Goal: Task Accomplishment & Management: Use online tool/utility

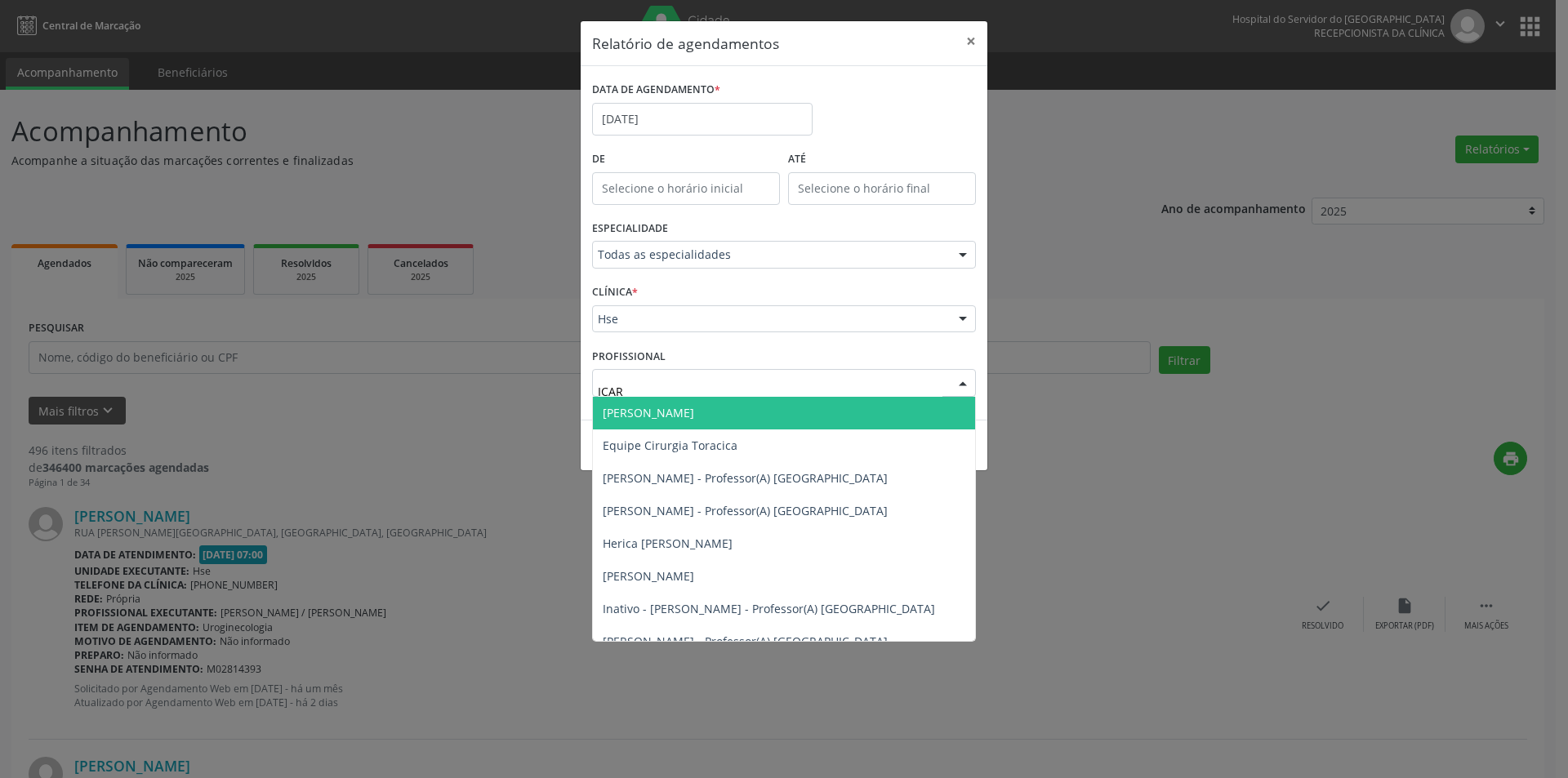
type input "ICARO"
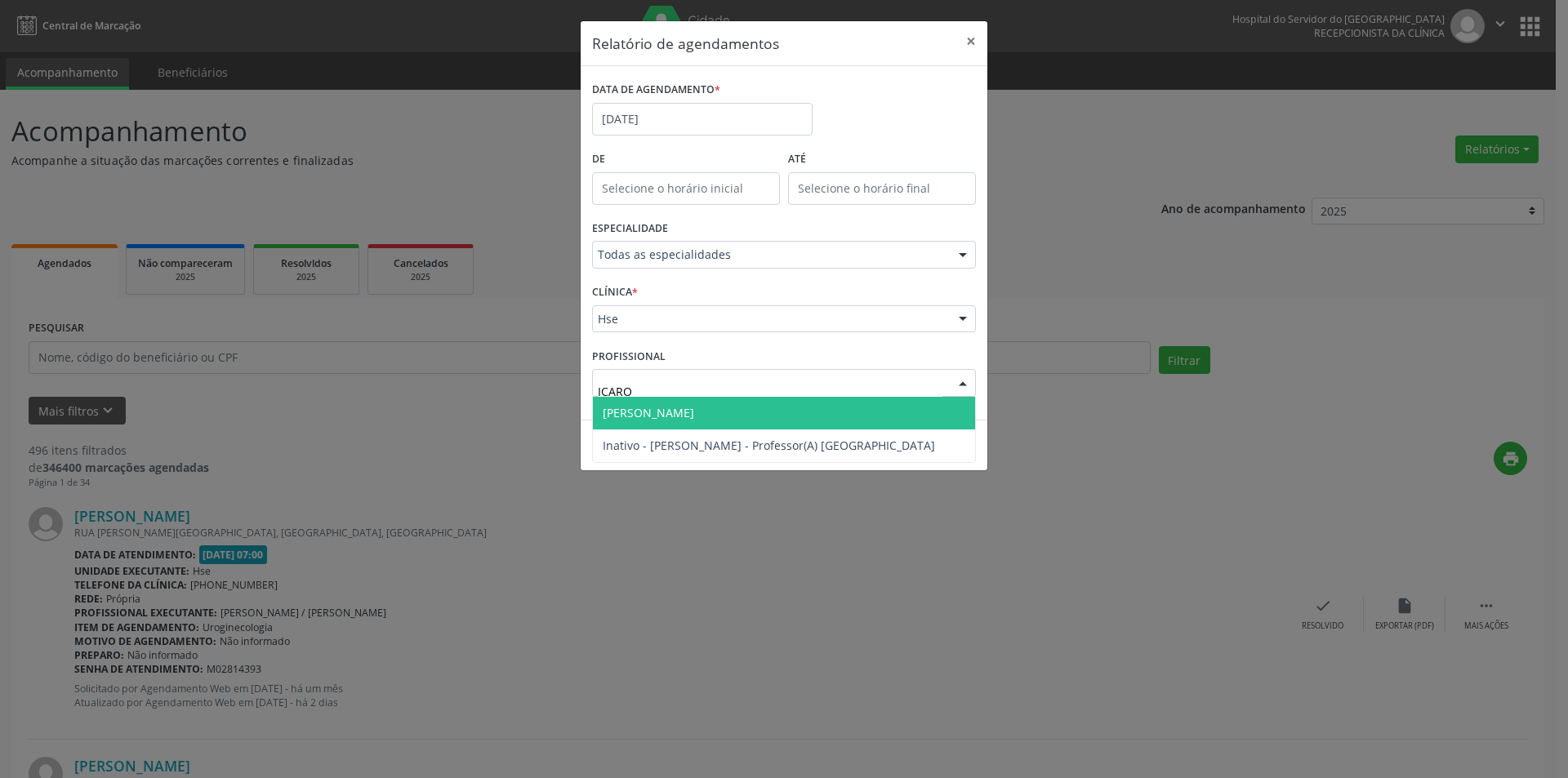
click at [676, 420] on span "[PERSON_NAME]" at bounding box center [648, 413] width 92 height 15
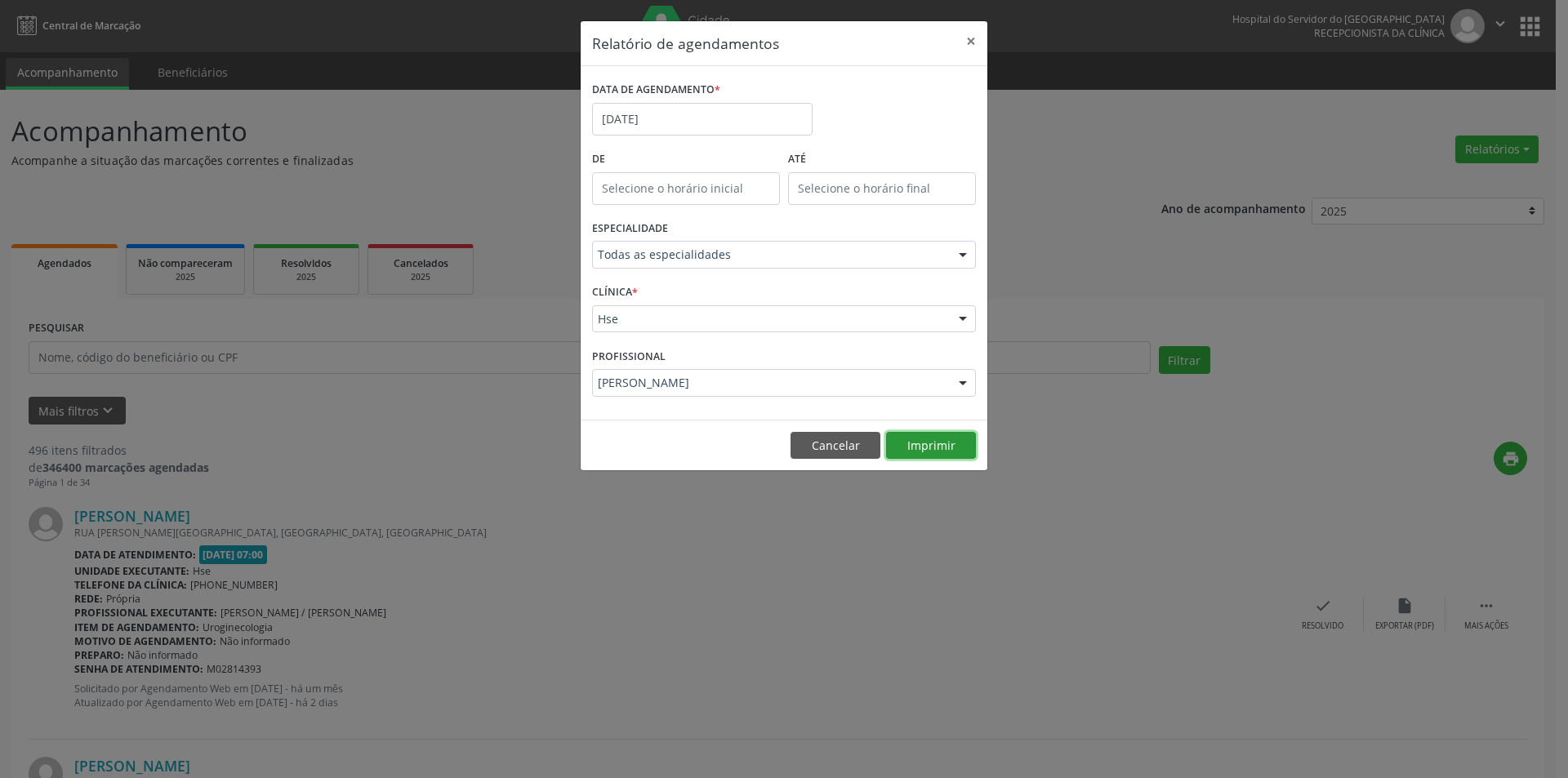
click at [923, 449] on button "Imprimir" at bounding box center [931, 445] width 90 height 28
click at [849, 451] on button "Cancelar" at bounding box center [835, 445] width 90 height 28
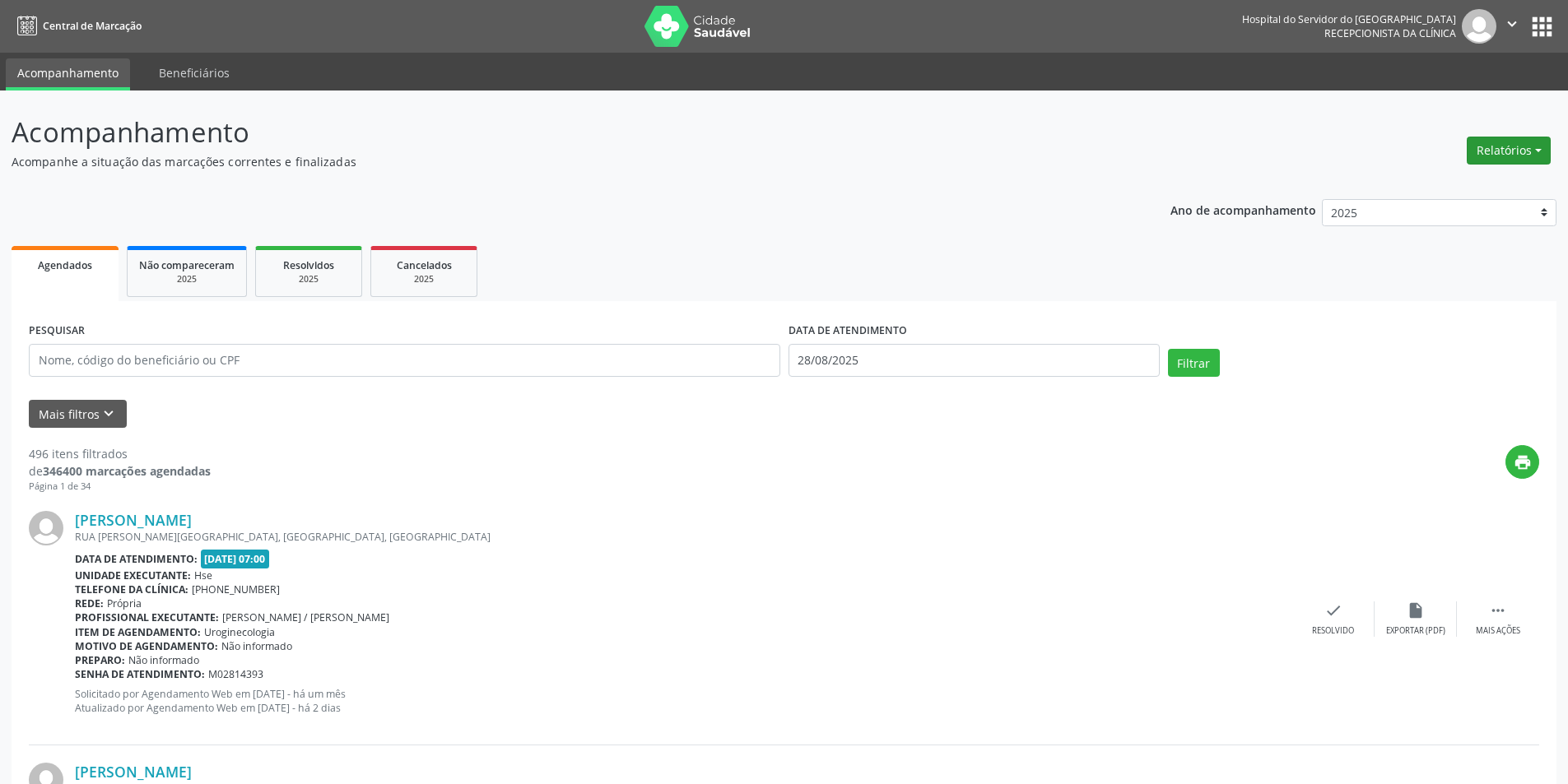
click at [1506, 162] on button "Relatórios" at bounding box center [1509, 150] width 84 height 28
click at [1439, 191] on link "Agendamentos" at bounding box center [1462, 186] width 176 height 23
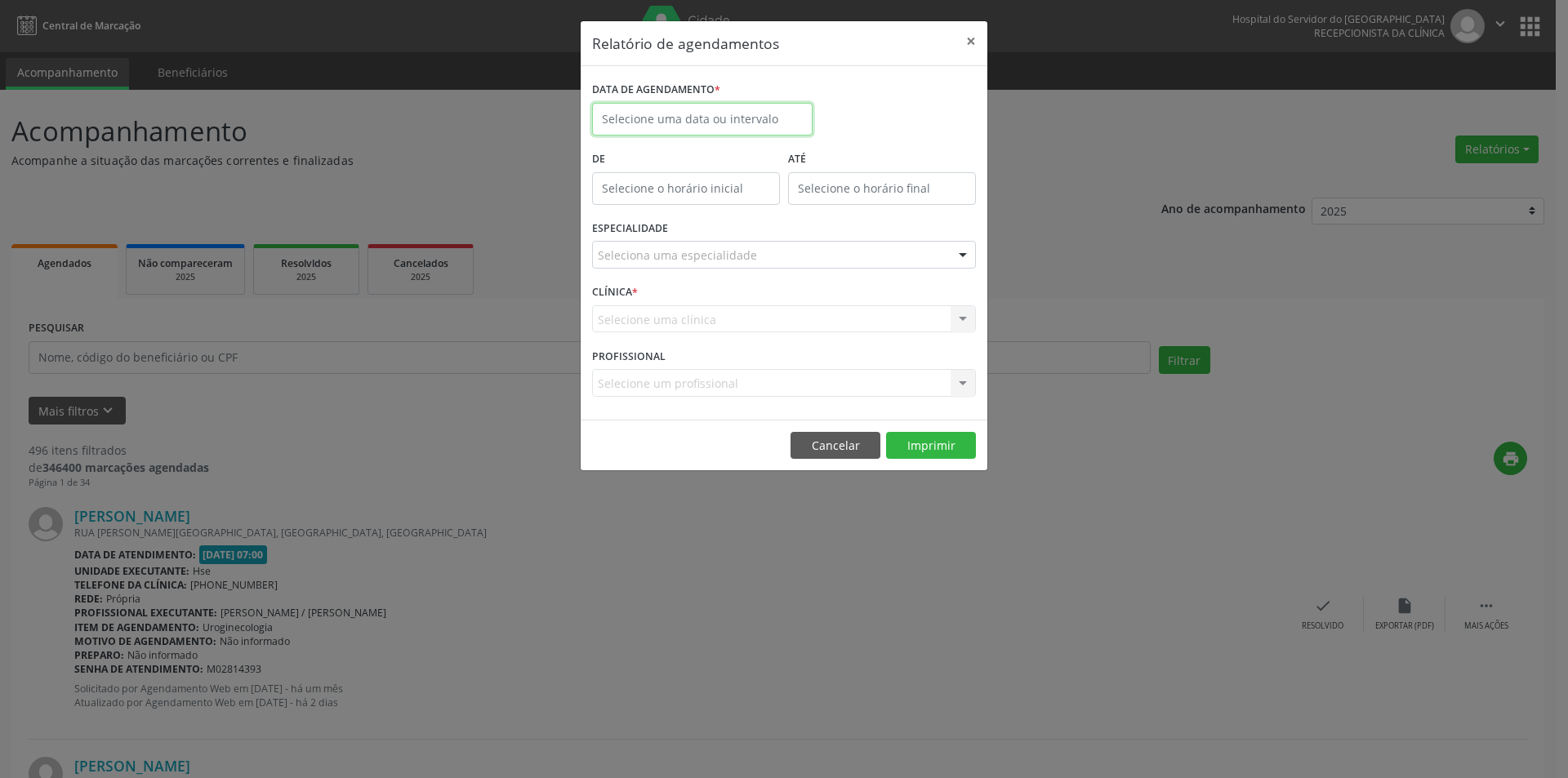
click at [650, 122] on input "text" at bounding box center [703, 119] width 221 height 33
click at [827, 154] on icon at bounding box center [830, 156] width 12 height 12
select select "8"
click at [791, 201] on span "5" at bounding box center [789, 204] width 32 height 32
type input "[DATE]"
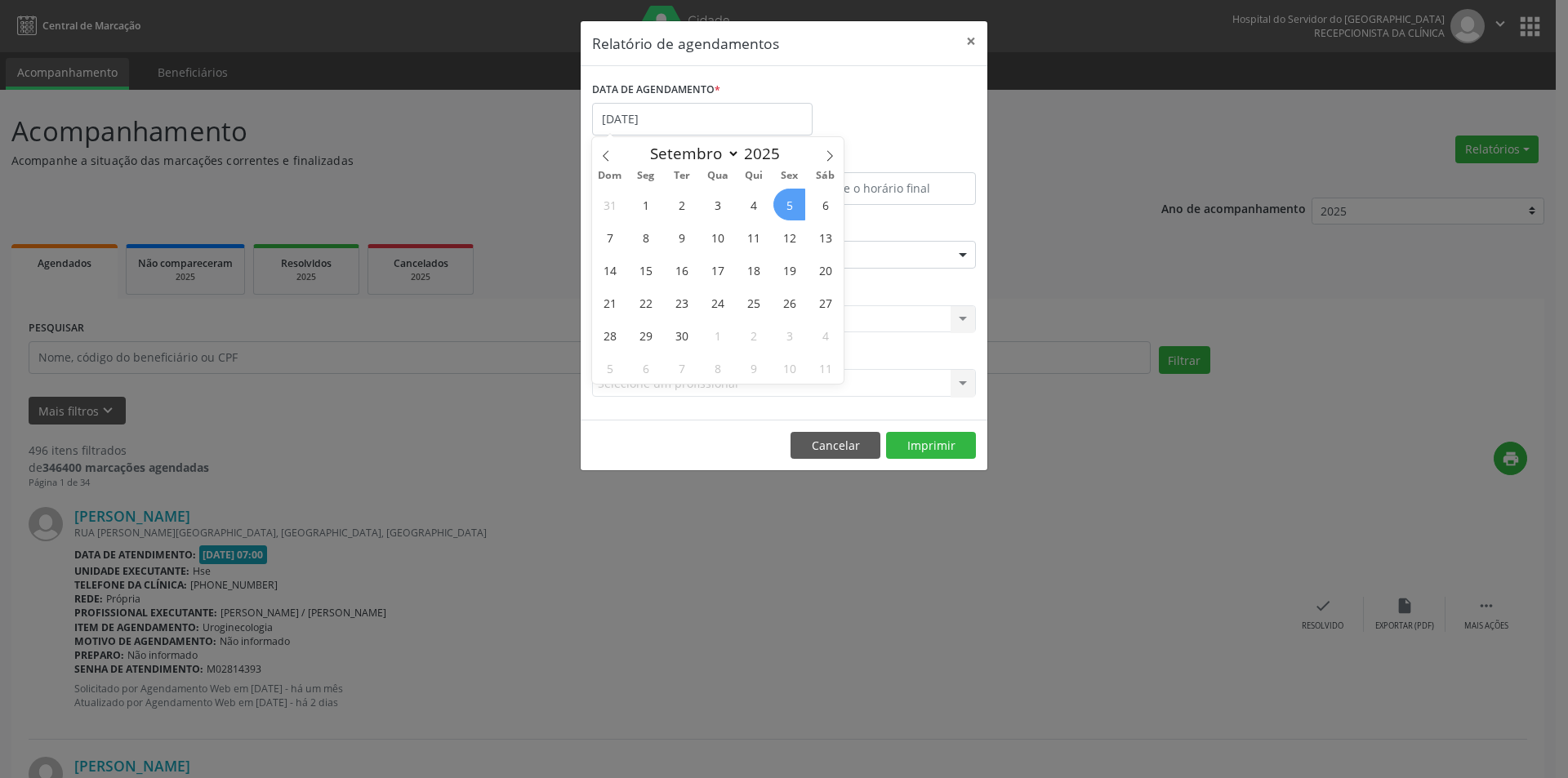
click at [791, 201] on span "5" at bounding box center [789, 204] width 32 height 32
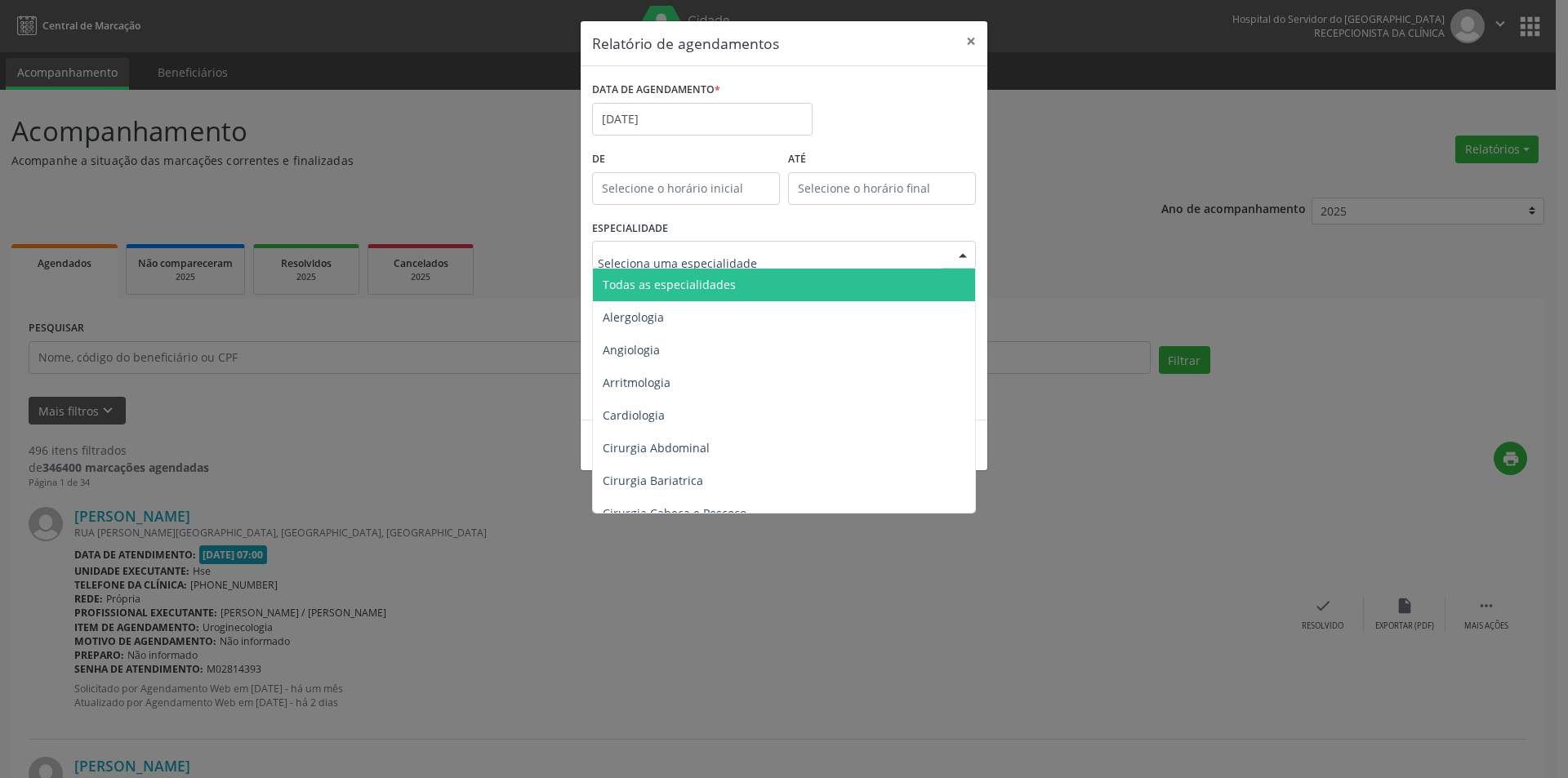
click at [723, 280] on span "Todas as especialidades" at bounding box center [670, 284] width 134 height 15
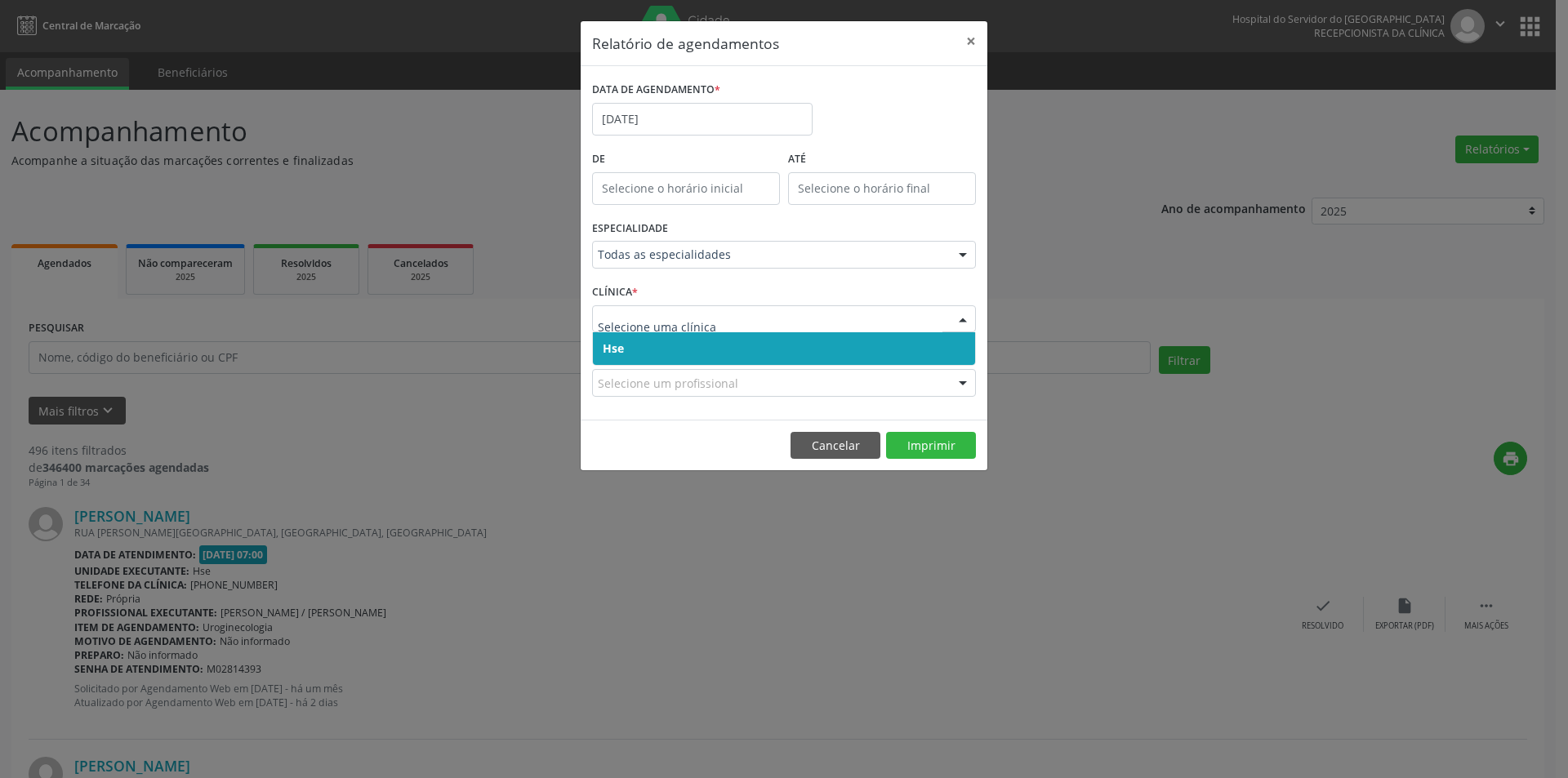
click at [680, 338] on span "Hse" at bounding box center [784, 348] width 382 height 33
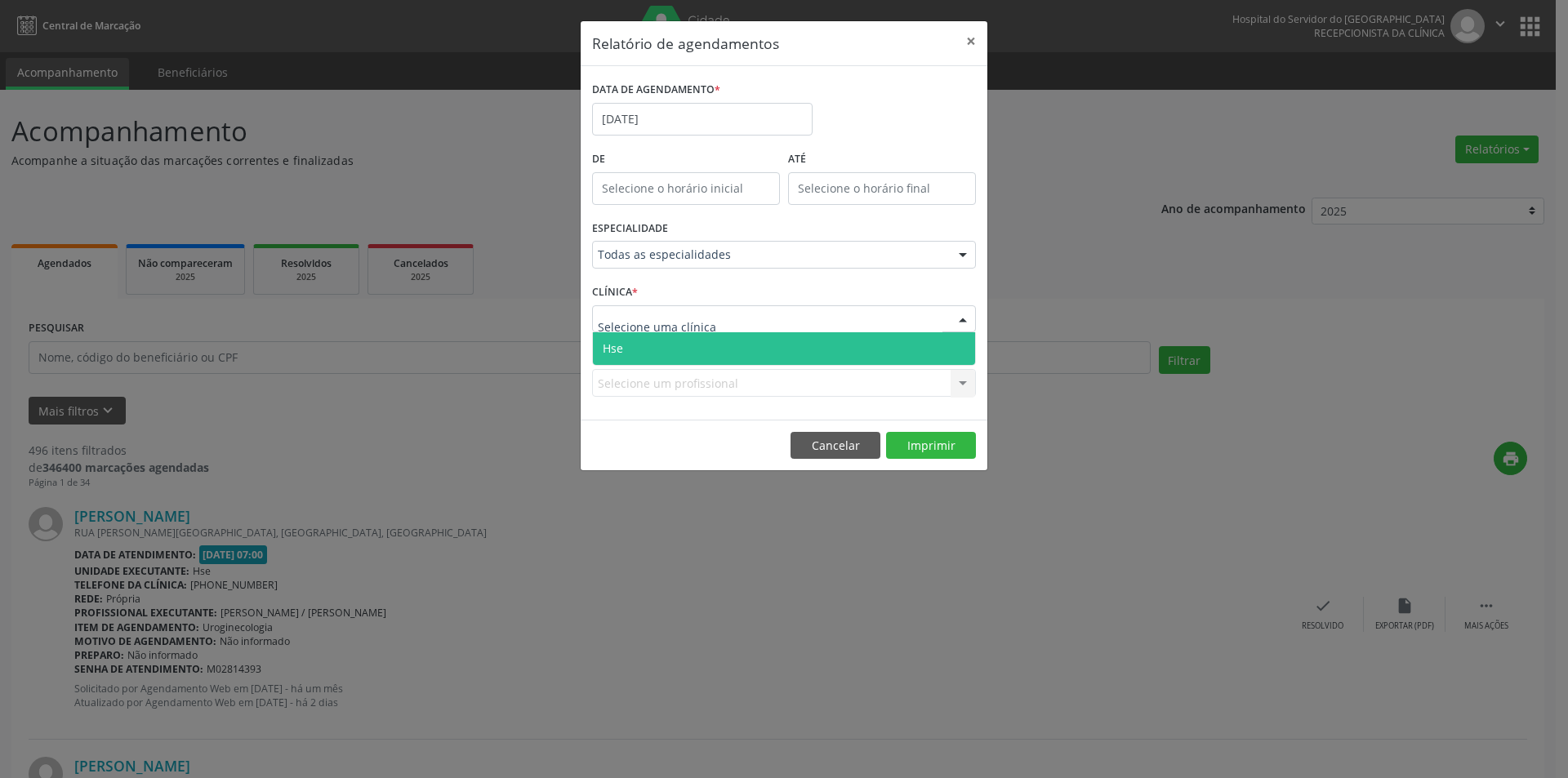
click at [700, 346] on span "Hse" at bounding box center [784, 348] width 382 height 33
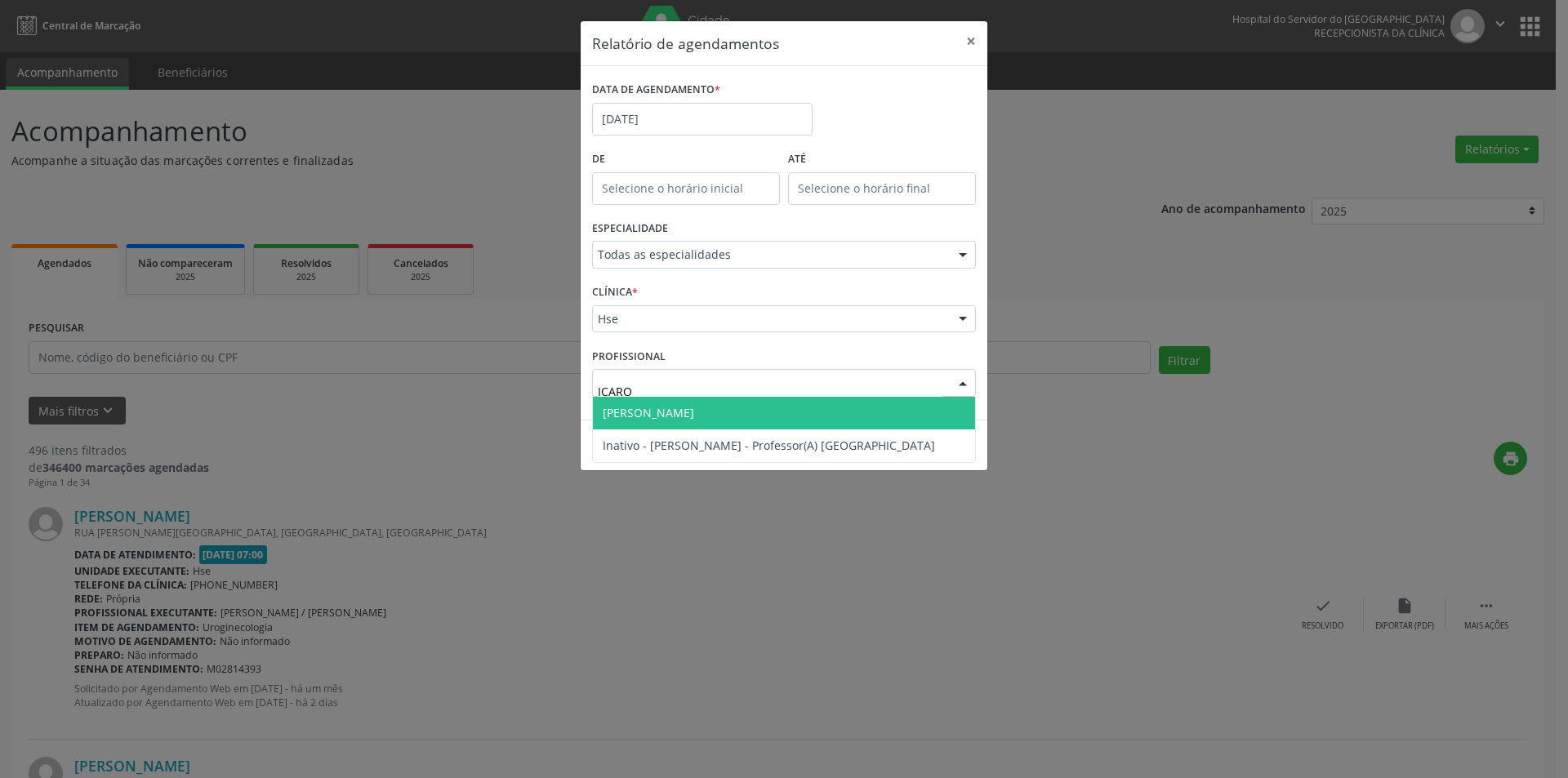
click at [648, 413] on span "[PERSON_NAME]" at bounding box center [648, 413] width 92 height 15
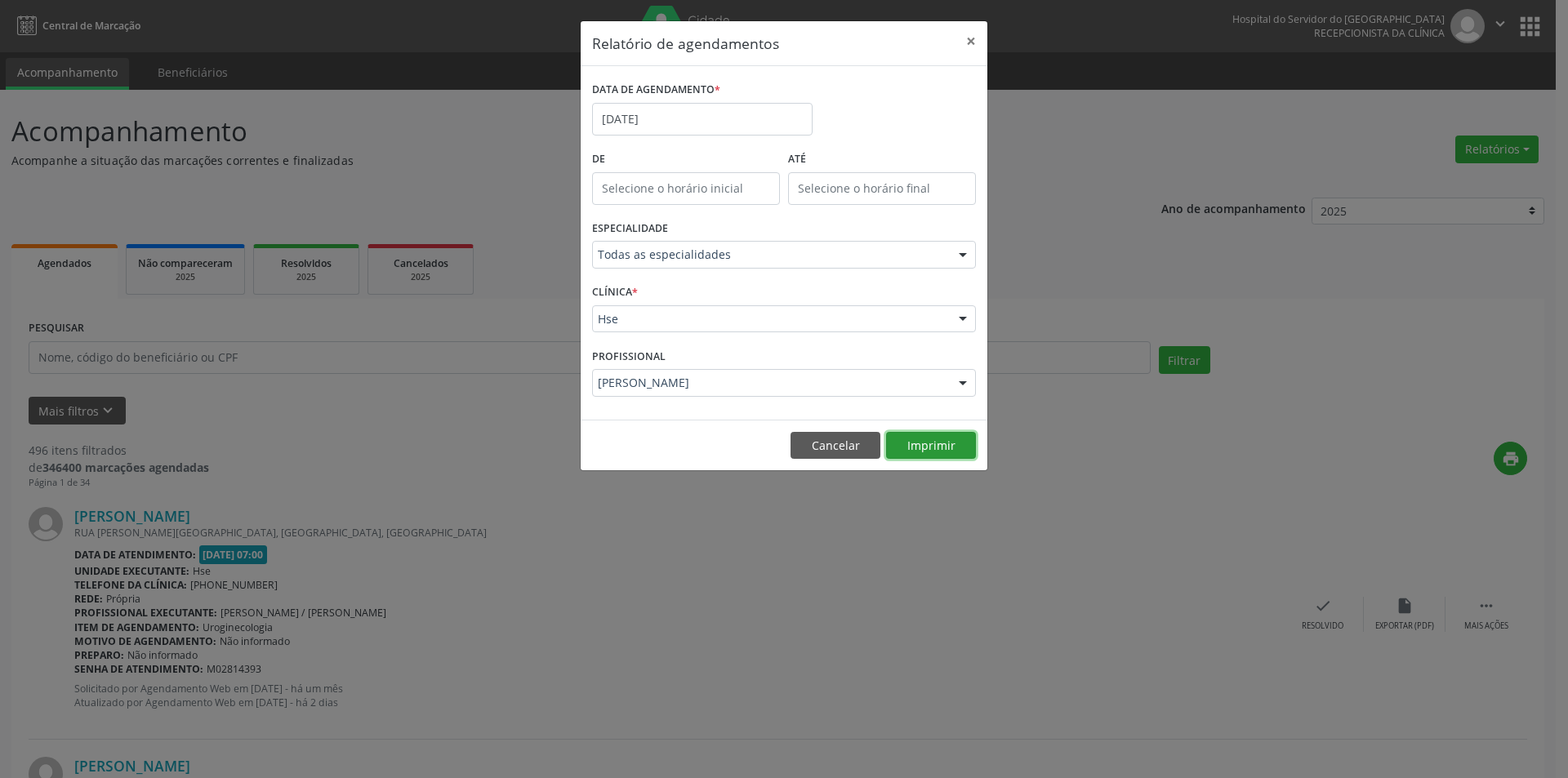
click at [903, 439] on button "Imprimir" at bounding box center [931, 445] width 90 height 28
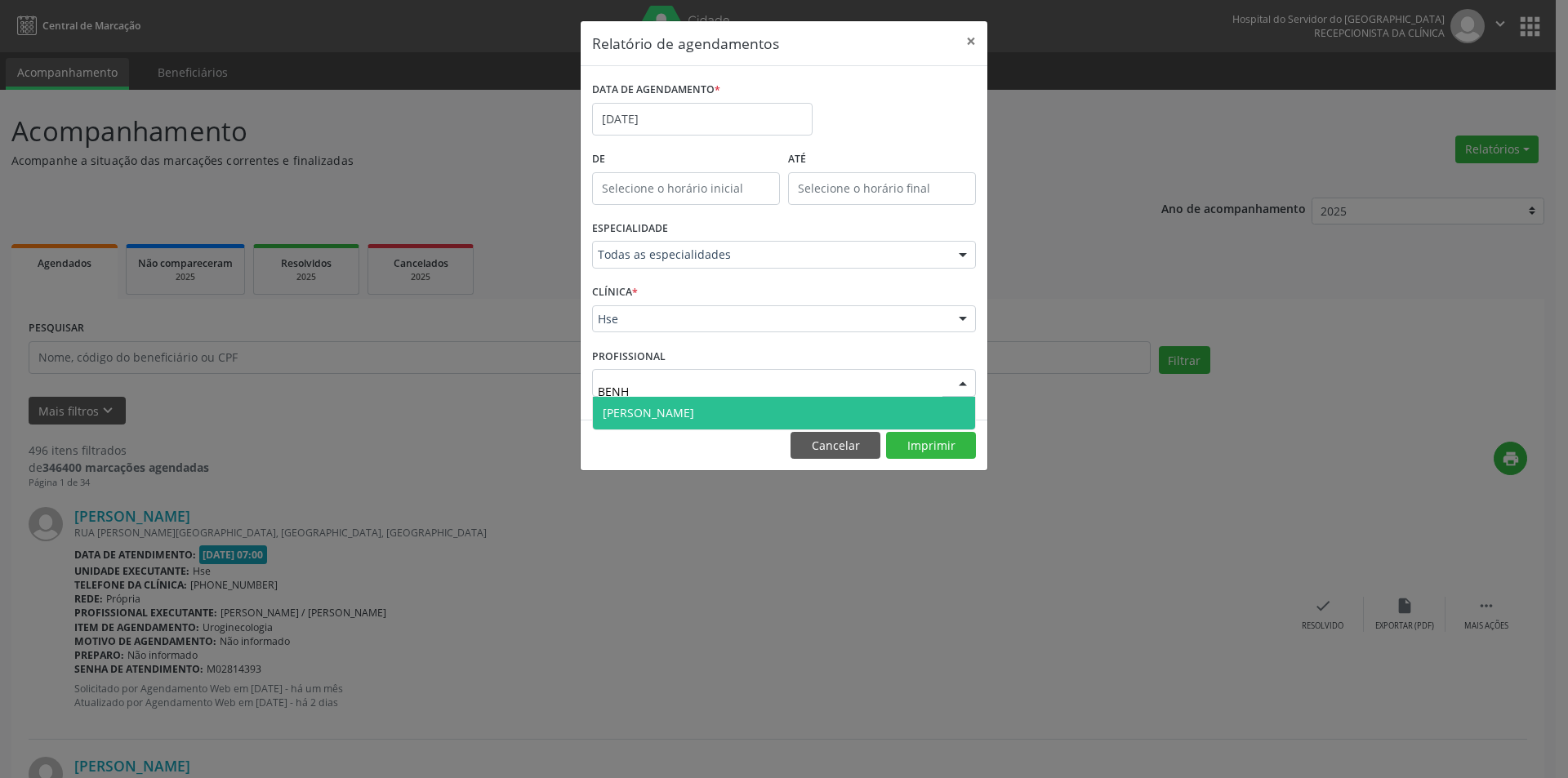
type input "BENHU"
click at [694, 414] on span "[PERSON_NAME]" at bounding box center [648, 413] width 92 height 15
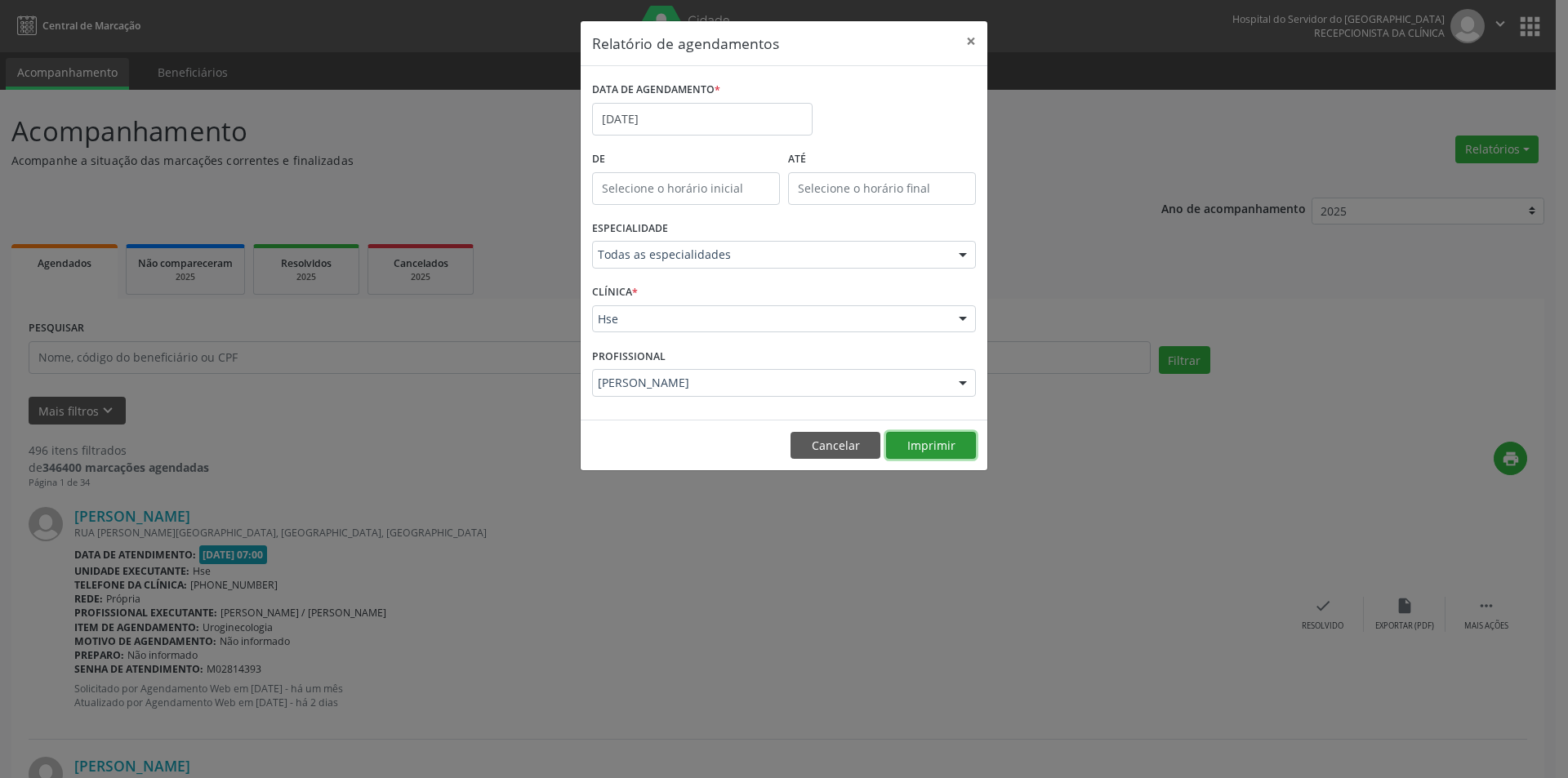
click at [919, 448] on button "Imprimir" at bounding box center [931, 445] width 90 height 28
click at [834, 441] on button "Cancelar" at bounding box center [835, 445] width 90 height 28
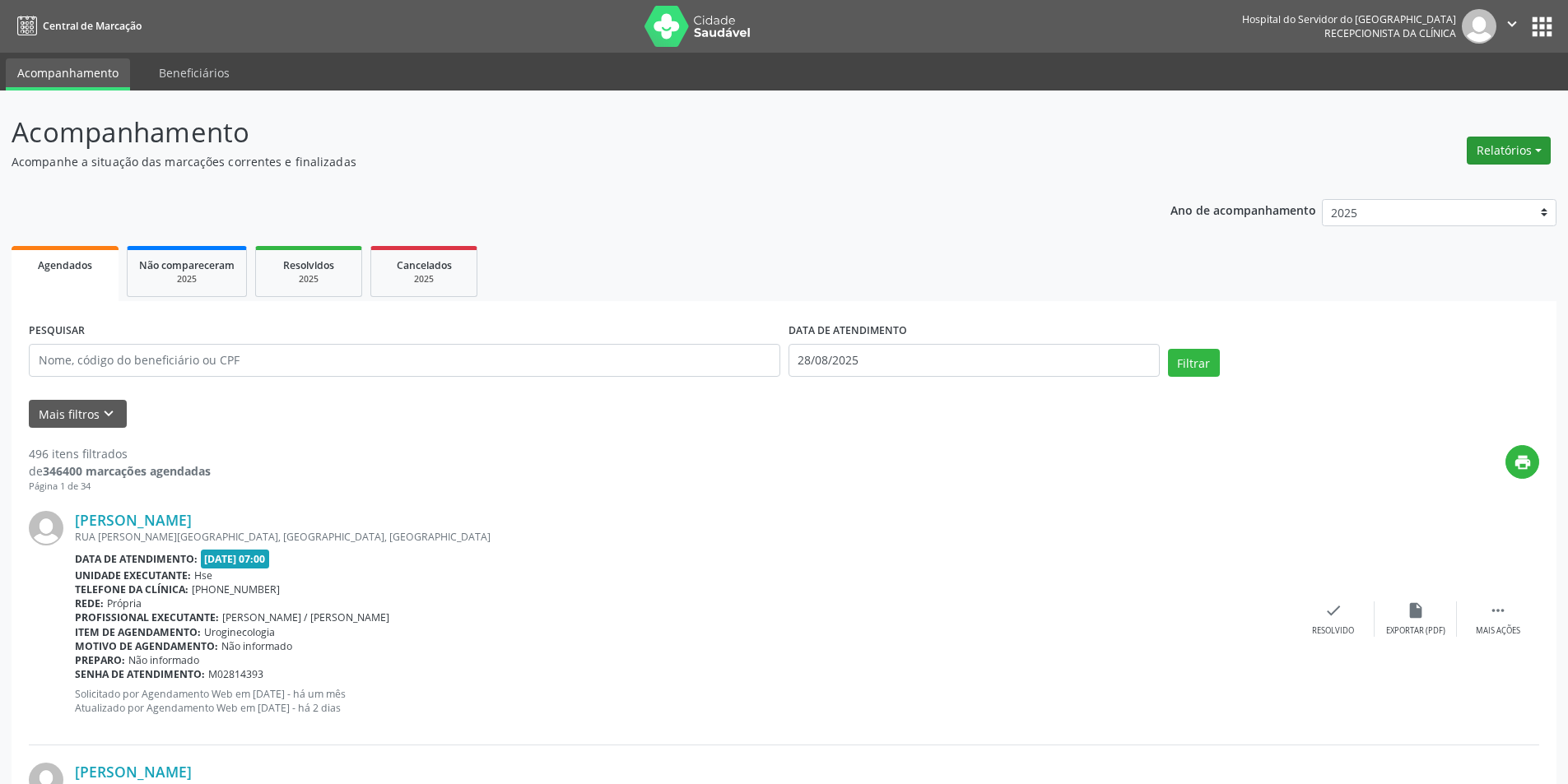
click at [1507, 160] on button "Relatórios" at bounding box center [1509, 150] width 84 height 28
click at [1458, 192] on link "Agendamentos" at bounding box center [1462, 186] width 176 height 23
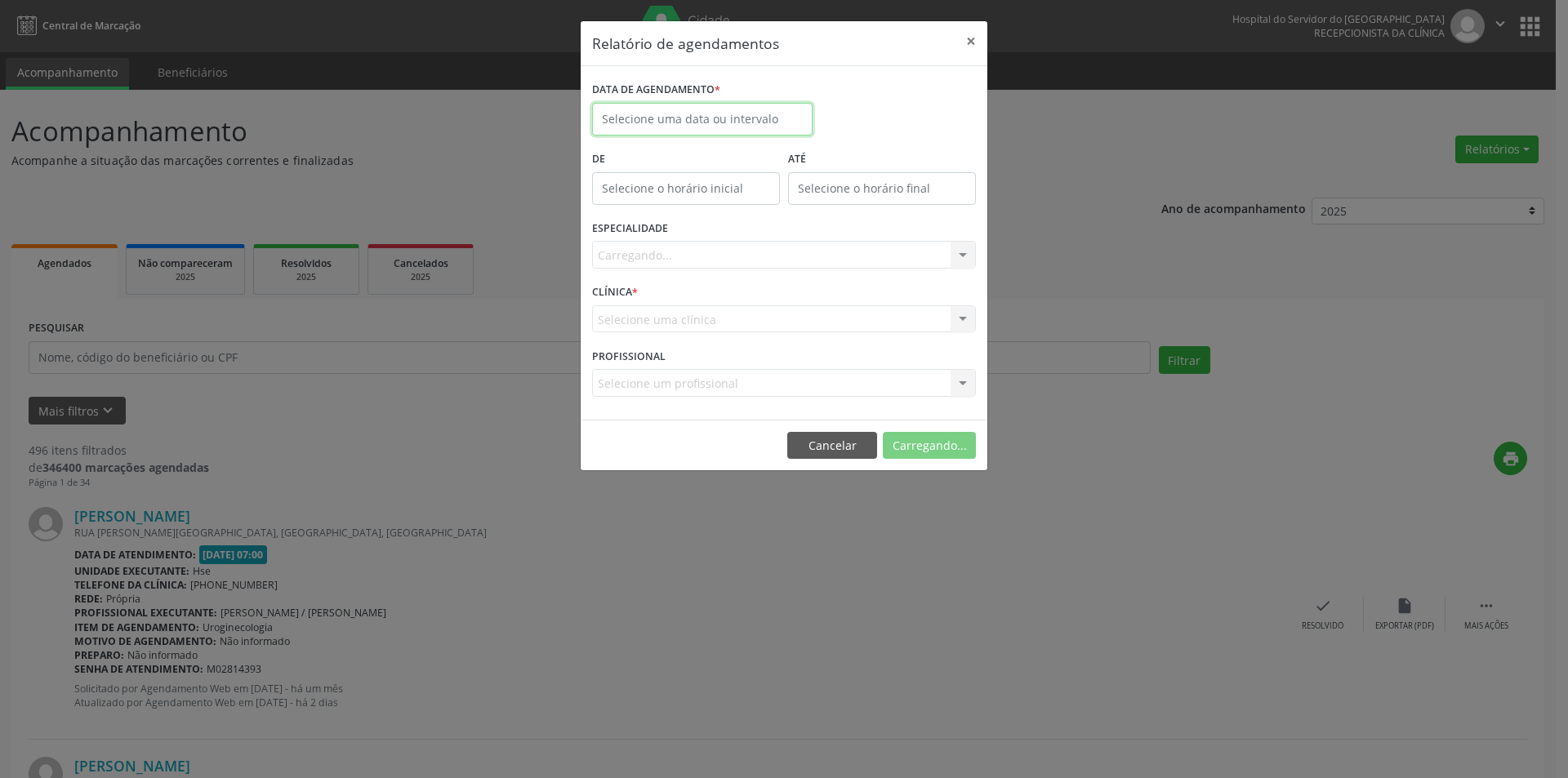
click at [684, 130] on input "text" at bounding box center [703, 119] width 221 height 33
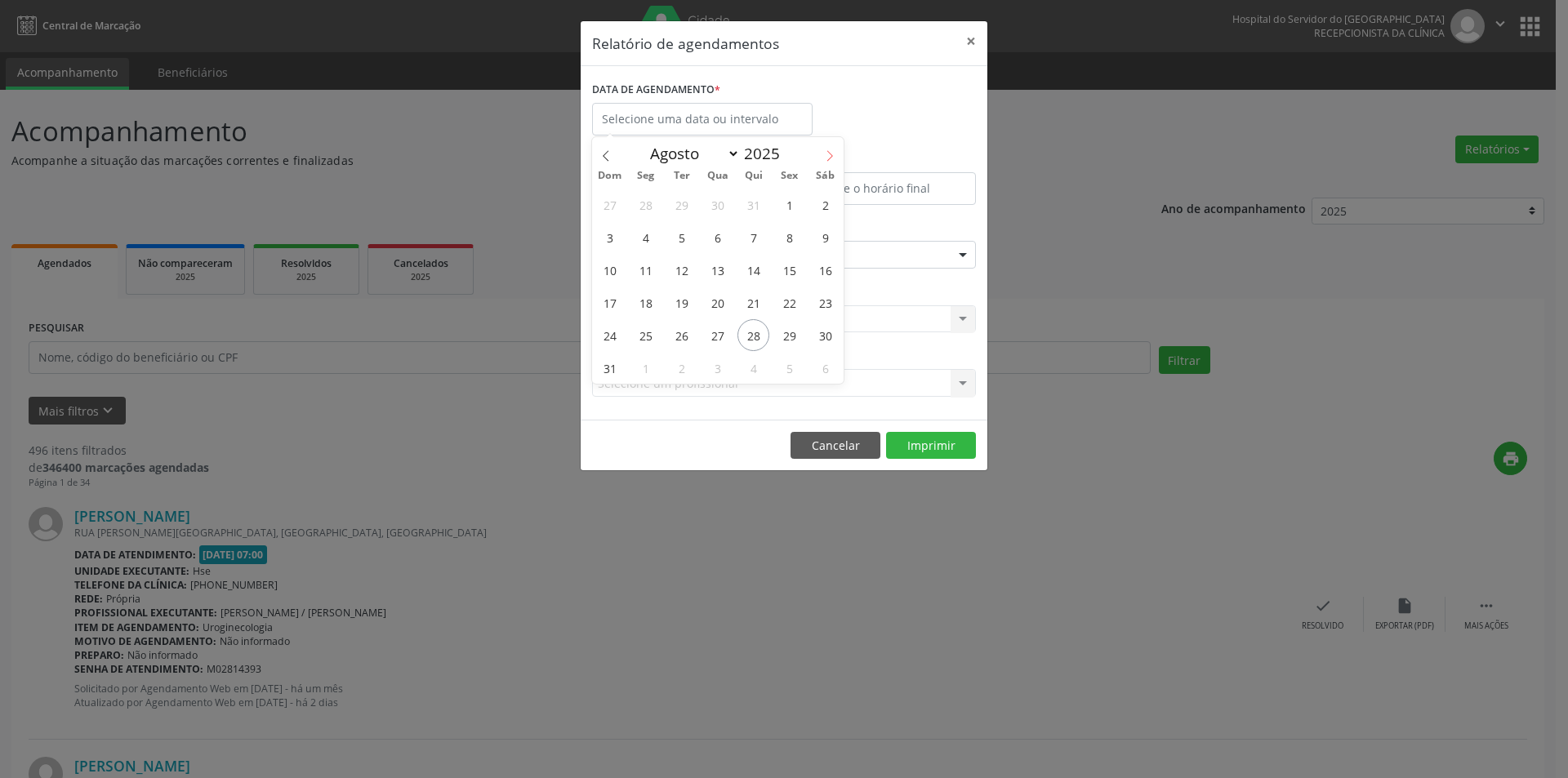
click at [829, 154] on icon at bounding box center [830, 156] width 12 height 12
select select "8"
click at [648, 203] on span "1" at bounding box center [646, 204] width 32 height 32
type input "[DATE]"
click at [648, 203] on span "1" at bounding box center [646, 204] width 32 height 32
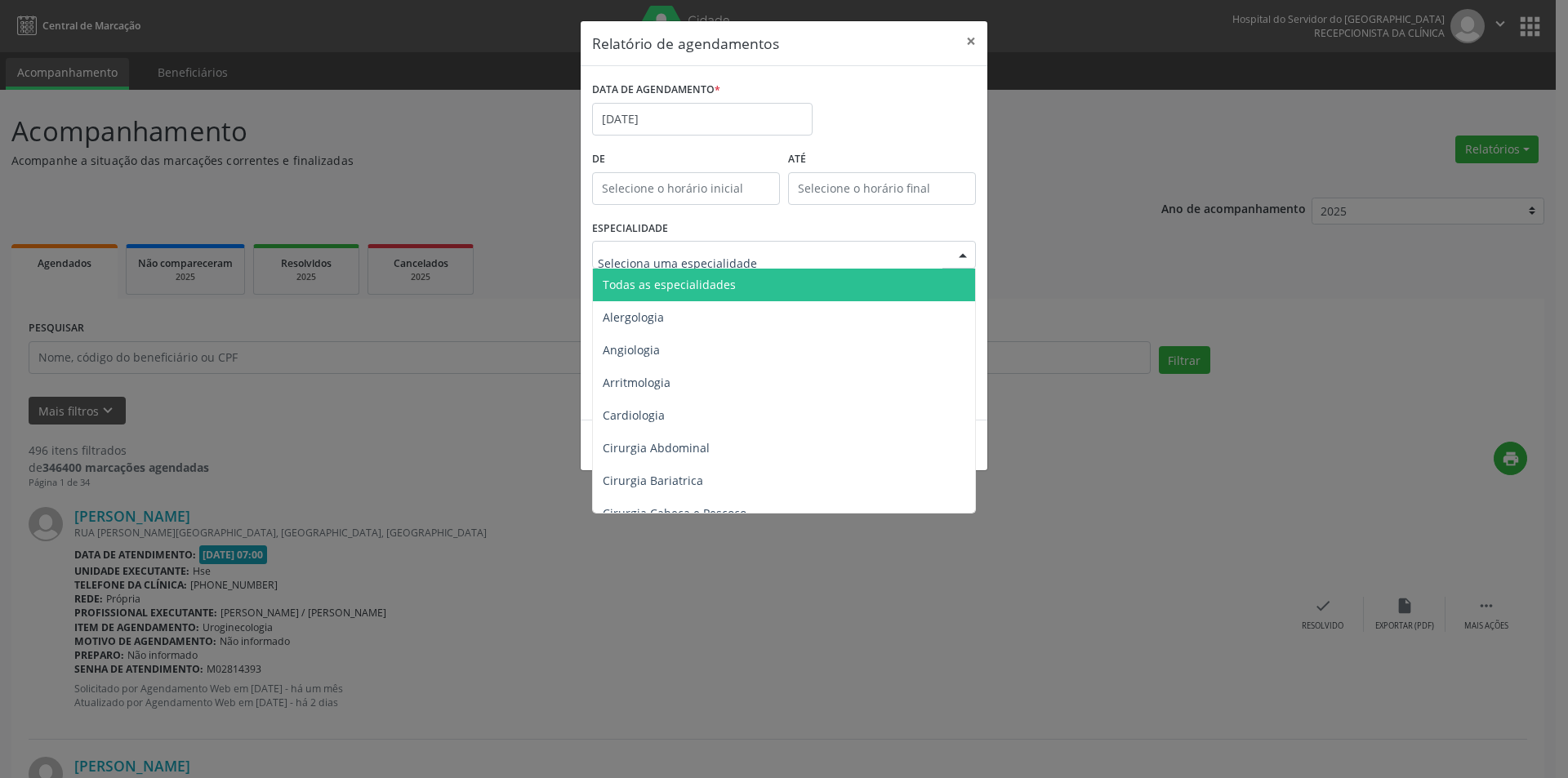
click at [736, 285] on span "Todas as especialidades" at bounding box center [785, 285] width 384 height 33
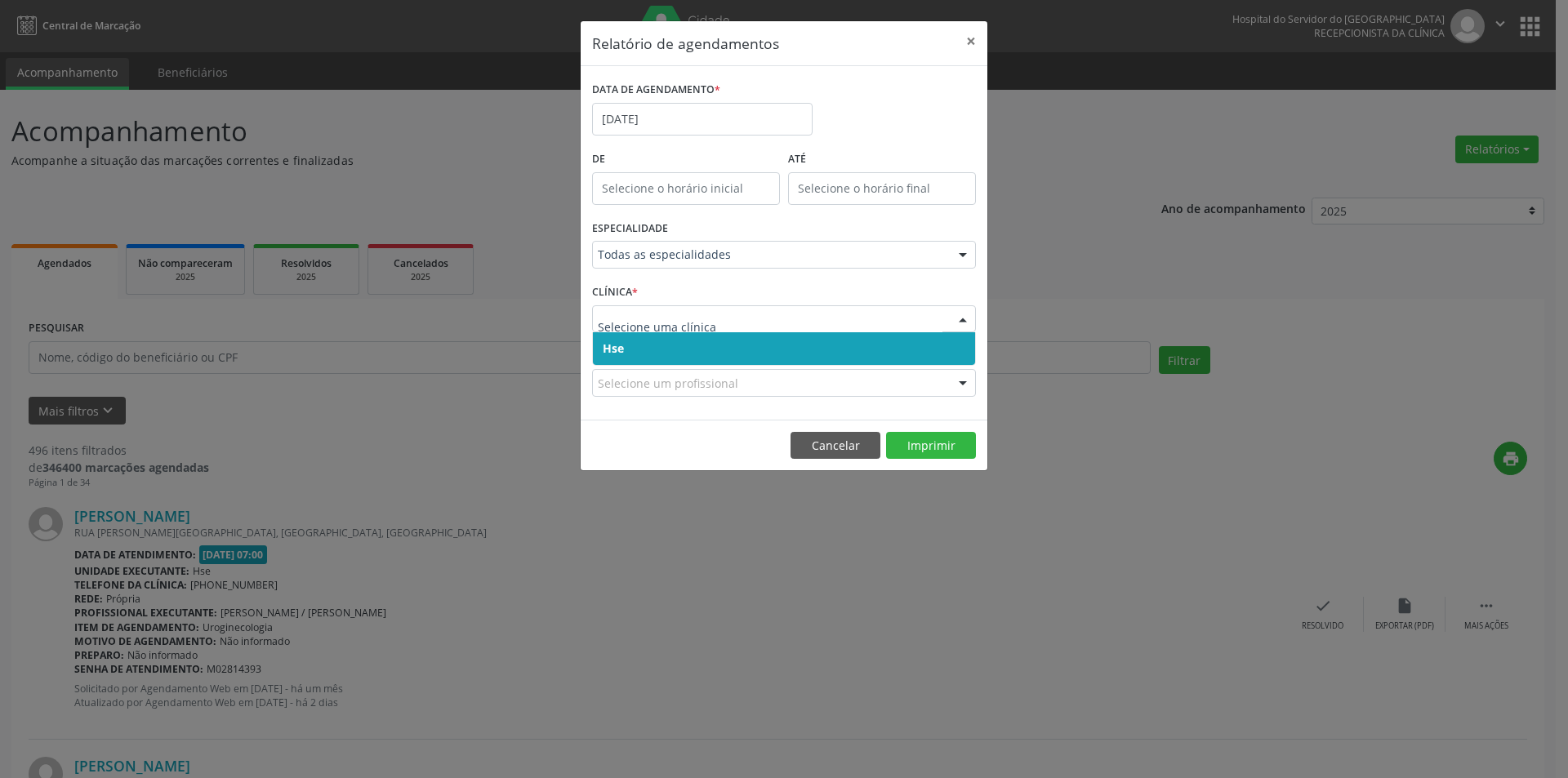
click at [660, 352] on span "Hse" at bounding box center [784, 348] width 382 height 33
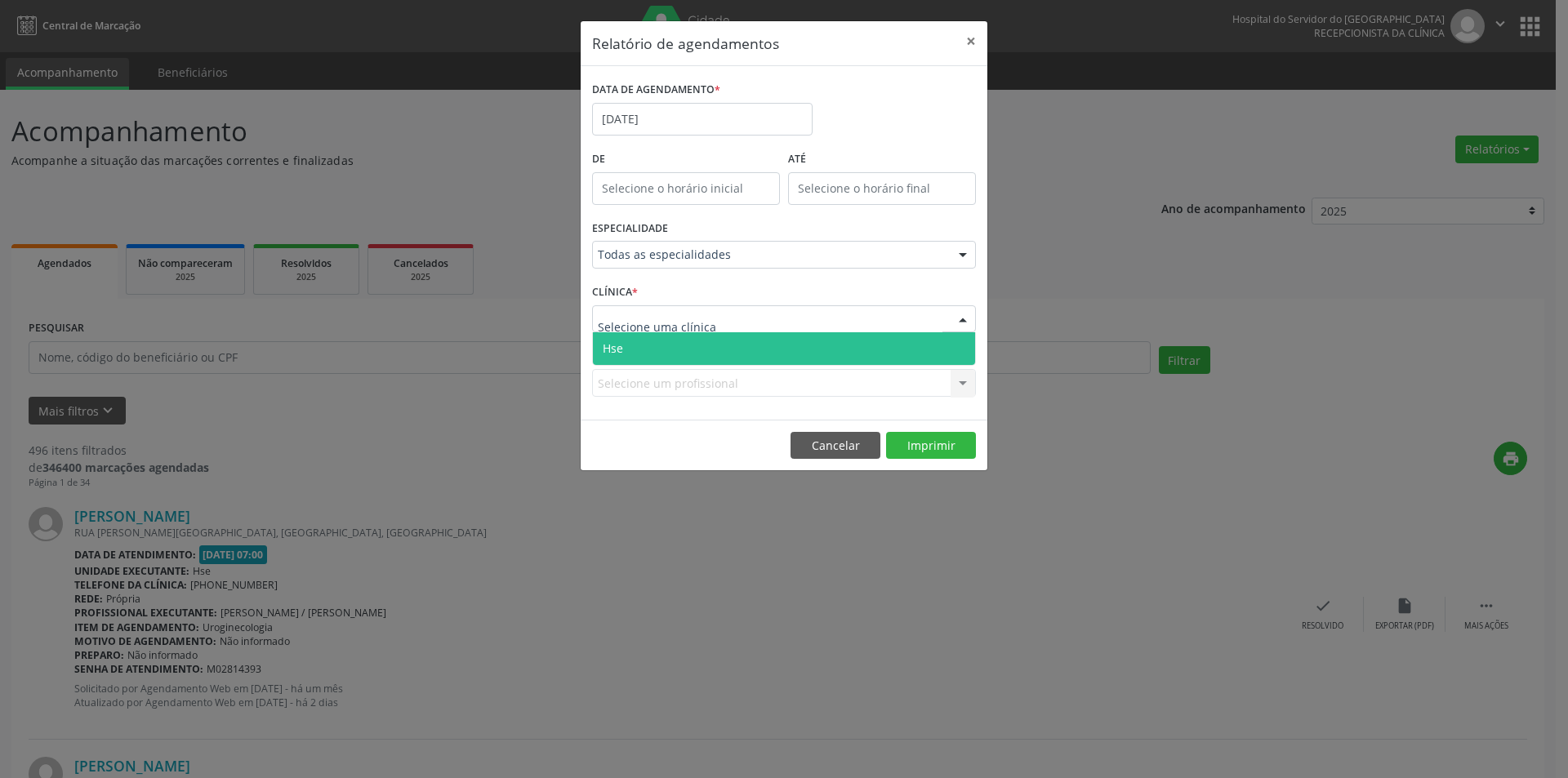
click at [662, 346] on span "Hse" at bounding box center [784, 348] width 382 height 33
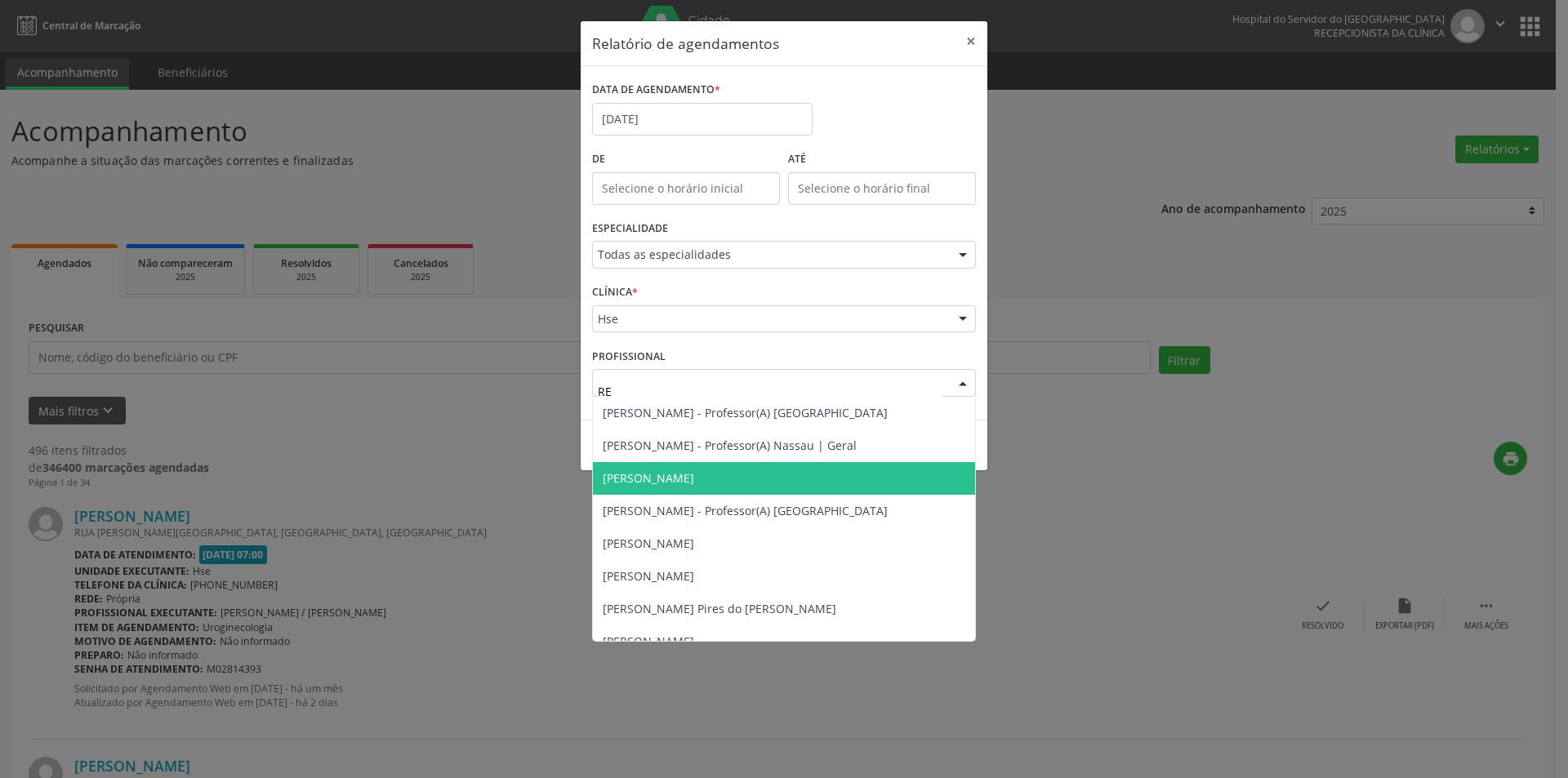
type input "REN"
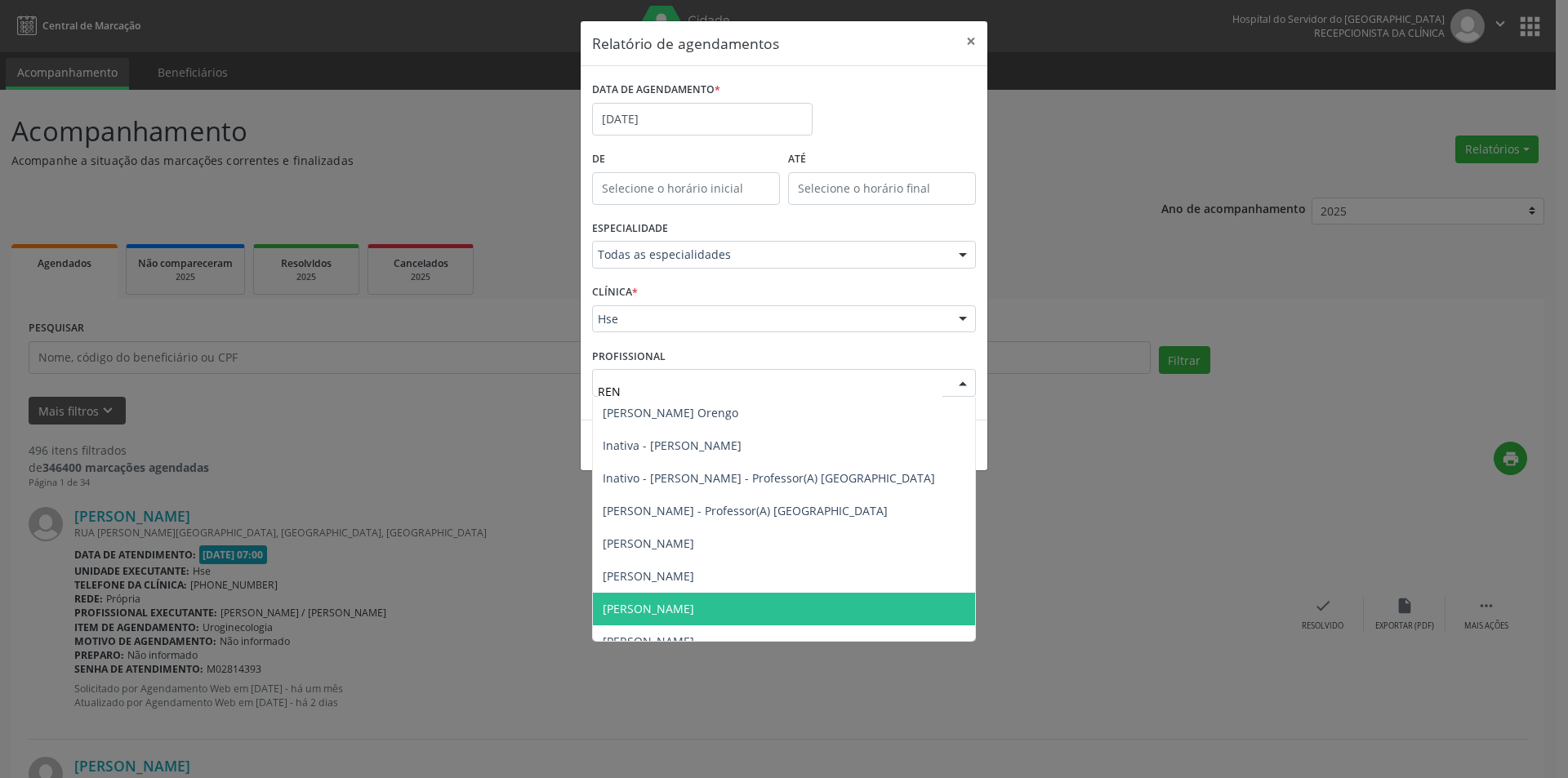
click at [693, 614] on span "[PERSON_NAME]" at bounding box center [648, 609] width 92 height 15
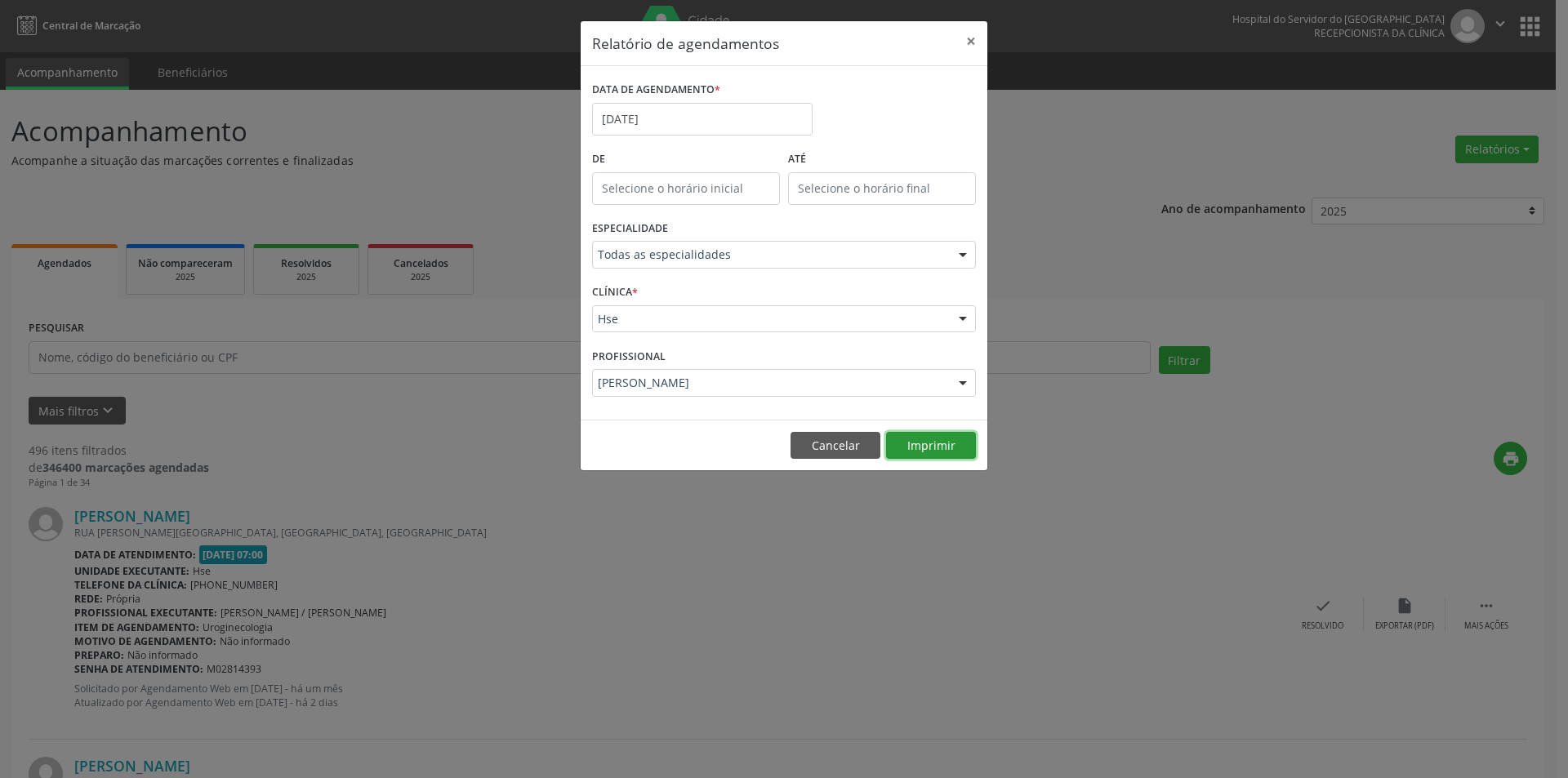
click at [929, 440] on button "Imprimir" at bounding box center [931, 445] width 90 height 28
click at [678, 121] on input "[DATE]" at bounding box center [703, 119] width 221 height 33
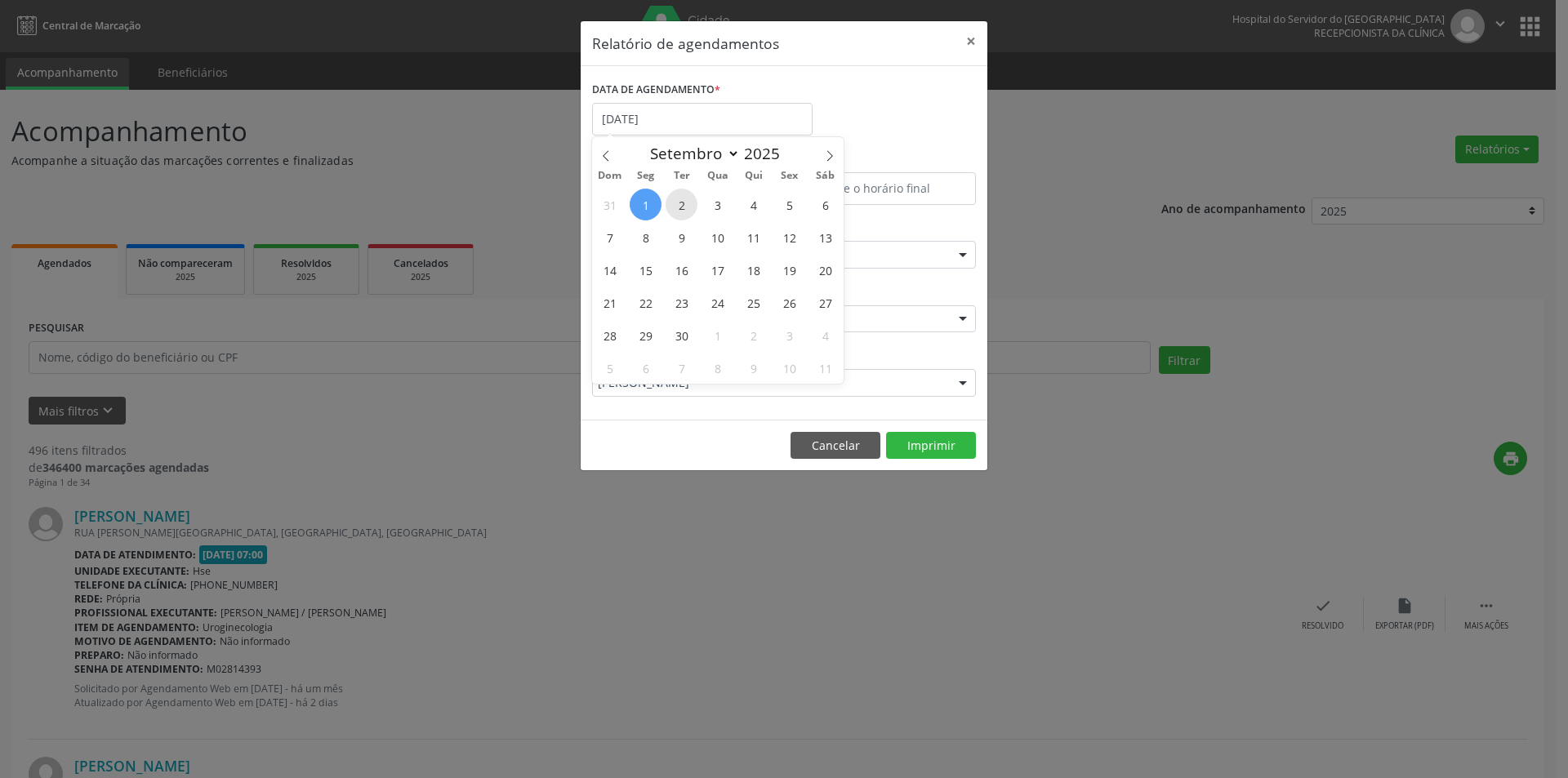
click at [683, 210] on span "2" at bounding box center [681, 204] width 32 height 32
type input "[DATE]"
click at [683, 210] on span "2" at bounding box center [681, 204] width 32 height 32
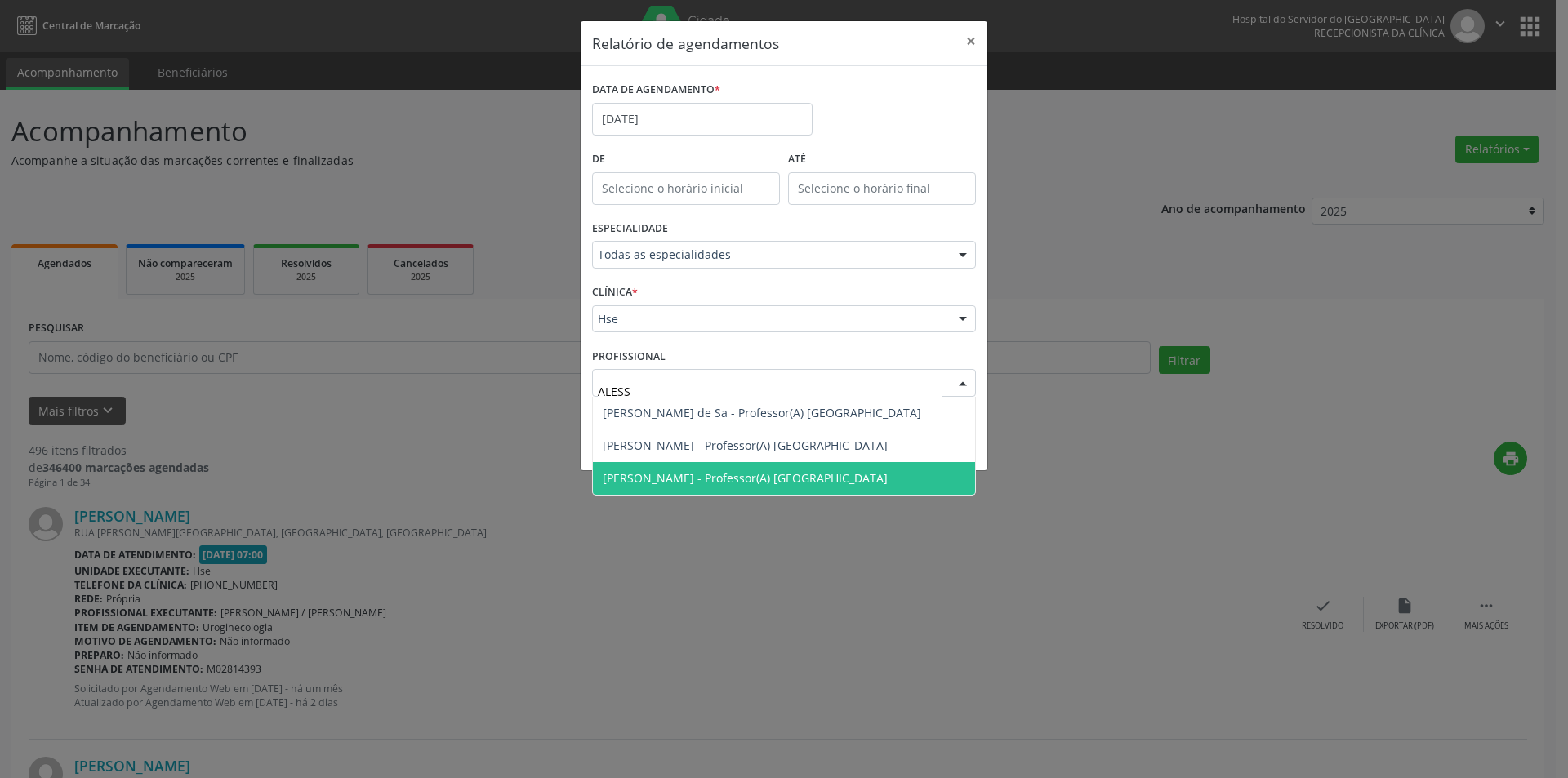
type input "ALESSA"
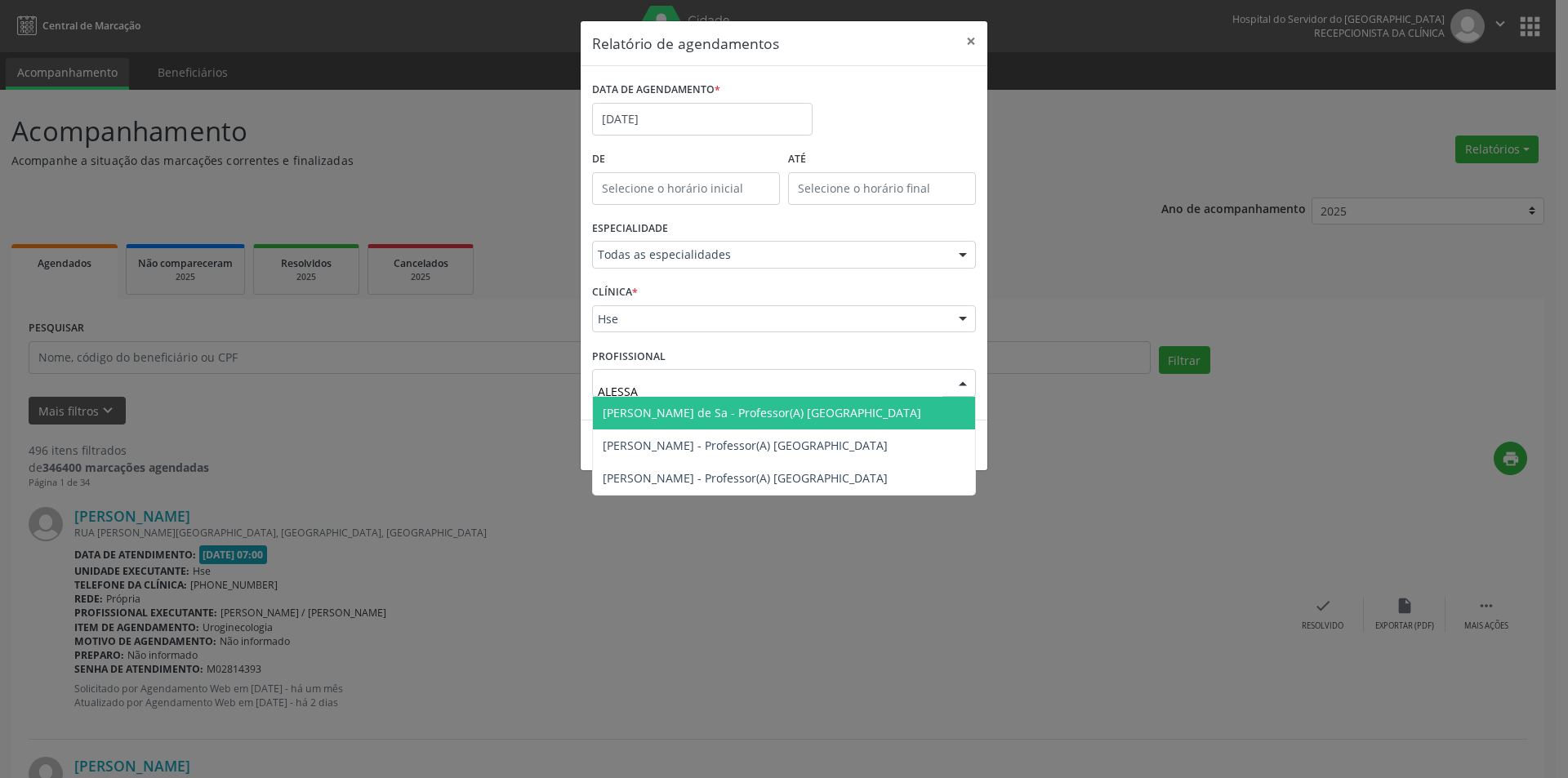
click at [725, 428] on span "[PERSON_NAME] de Sa - Professor(A) [GEOGRAPHIC_DATA]" at bounding box center [784, 413] width 382 height 33
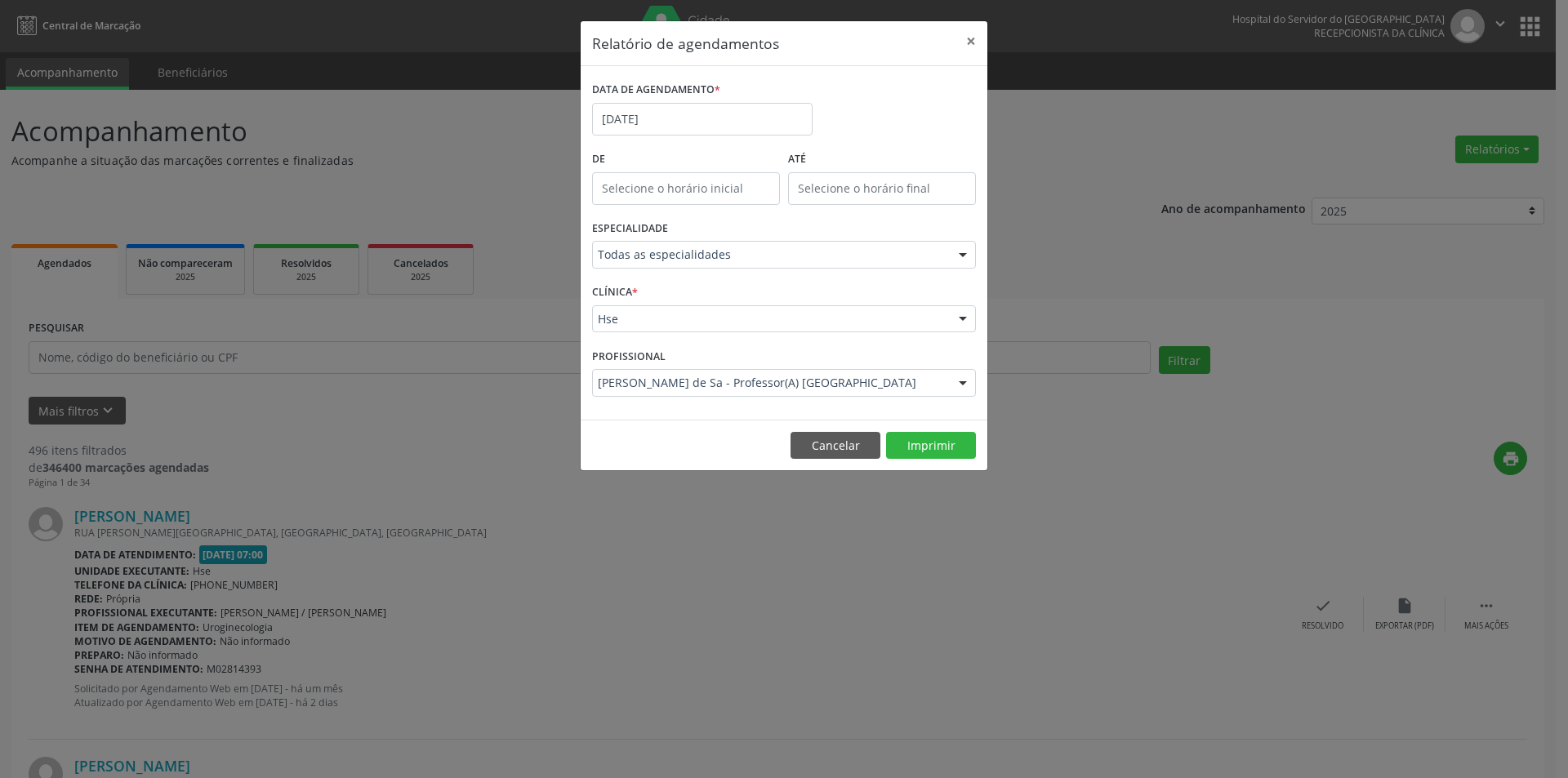
click at [924, 461] on footer "Cancelar Imprimir" at bounding box center [784, 445] width 407 height 51
click at [925, 452] on button "Imprimir" at bounding box center [931, 445] width 90 height 28
